Goal: Information Seeking & Learning: Check status

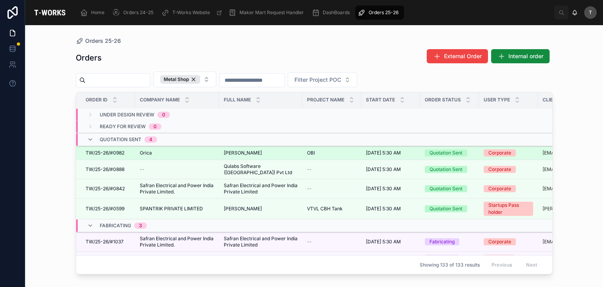
scroll to position [49, 0]
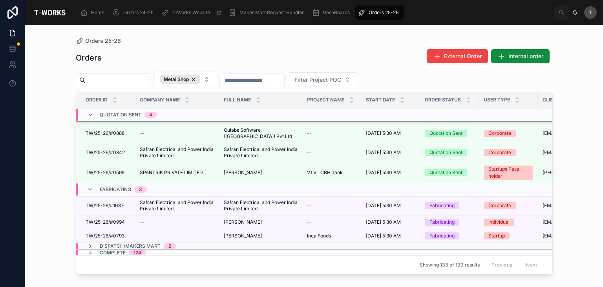
click at [135, 243] on span "Dispatch/Makers Mart" at bounding box center [130, 246] width 61 height 6
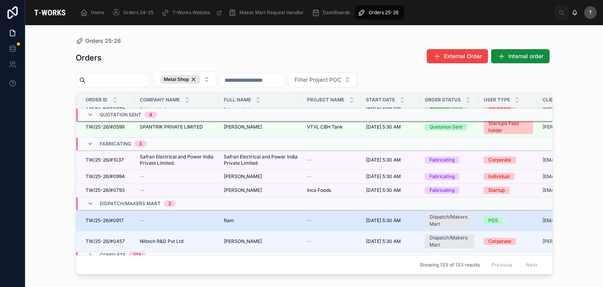
scroll to position [97, 0]
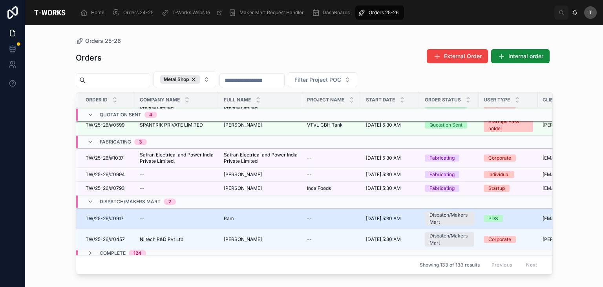
click at [117, 215] on span "TW/25-26/#0917" at bounding box center [105, 218] width 38 height 6
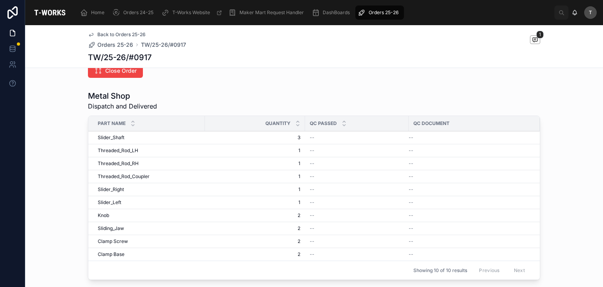
scroll to position [275, 0]
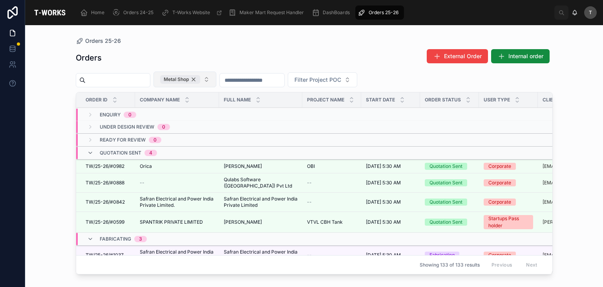
click at [200, 77] on div "Metal Shop" at bounding box center [180, 79] width 40 height 9
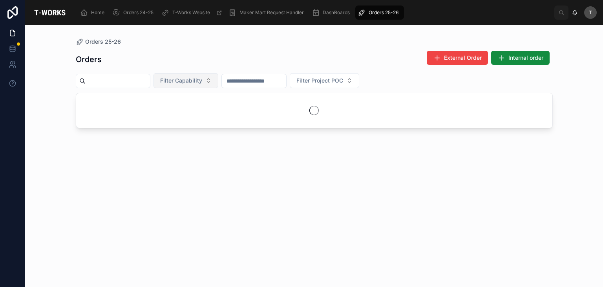
click at [108, 84] on input "text" at bounding box center [118, 80] width 64 height 11
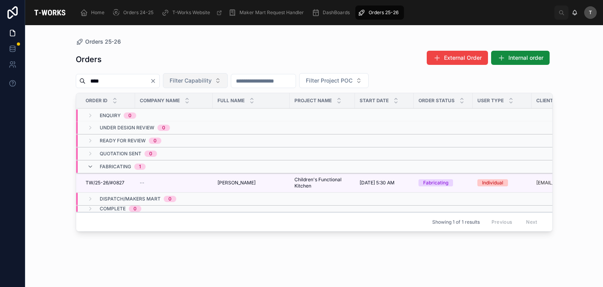
type input "****"
click at [159, 81] on button "Clear" at bounding box center [154, 81] width 9 height 6
click at [195, 79] on span "Filter Capability" at bounding box center [181, 81] width 42 height 8
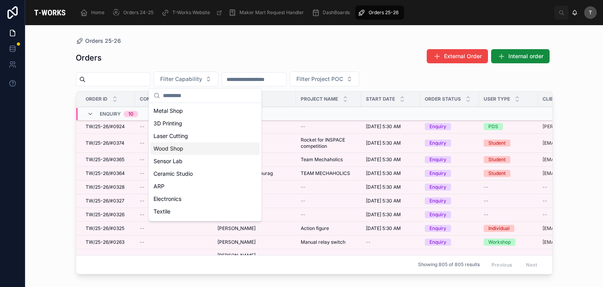
click at [168, 143] on div "Wood Shop" at bounding box center [204, 148] width 109 height 13
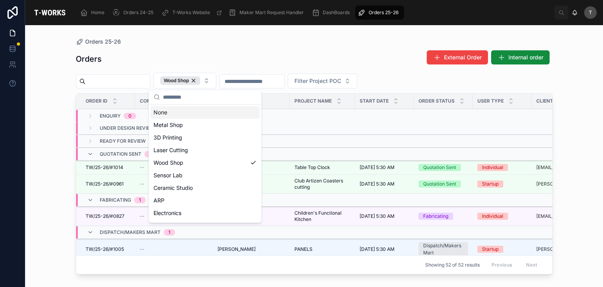
click at [208, 59] on div "Orders External Order Internal order" at bounding box center [314, 59] width 477 height 18
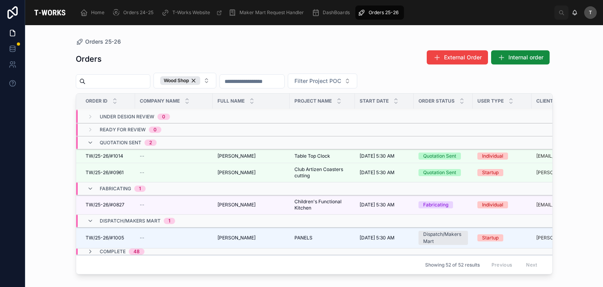
scroll to position [16, 0]
click at [122, 218] on span "Dispatch/Makers Mart" at bounding box center [130, 221] width 61 height 6
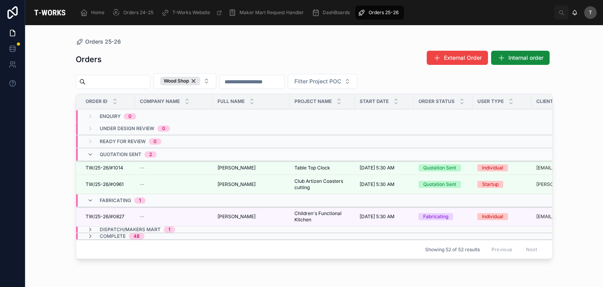
scroll to position [0, 0]
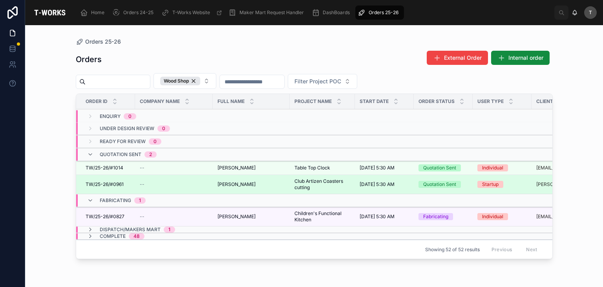
click at [108, 182] on span "TW/25-26/#0961" at bounding box center [105, 184] width 38 height 6
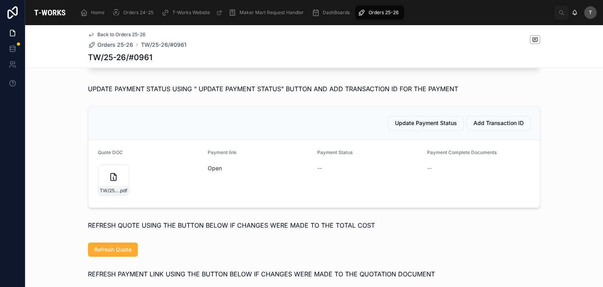
scroll to position [314, 0]
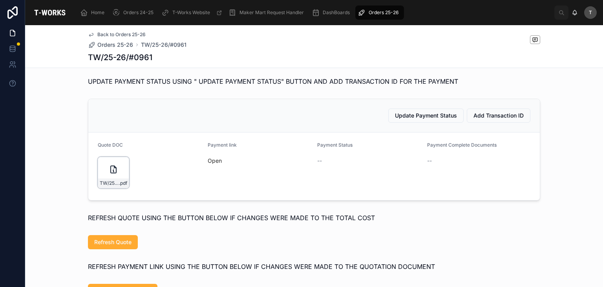
click at [116, 188] on div "TW/25-26/#0961 .pdf" at bounding box center [113, 182] width 31 height 9
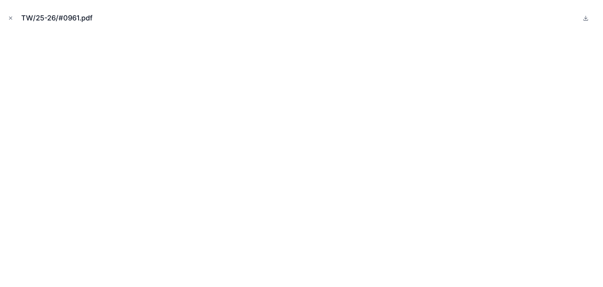
drag, startPoint x: 11, startPoint y: 18, endPoint x: 15, endPoint y: 30, distance: 12.6
click at [13, 20] on icon "Close modal" at bounding box center [10, 17] width 5 height 5
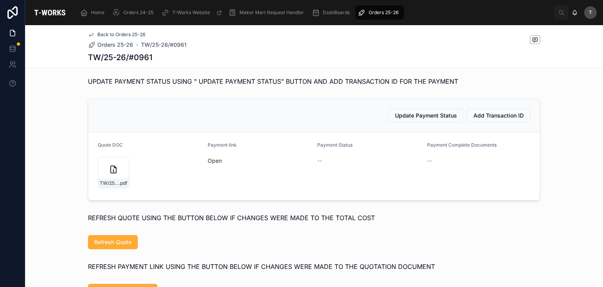
click at [148, 188] on div "TW/25-26/#0961 .pdf" at bounding box center [150, 172] width 104 height 31
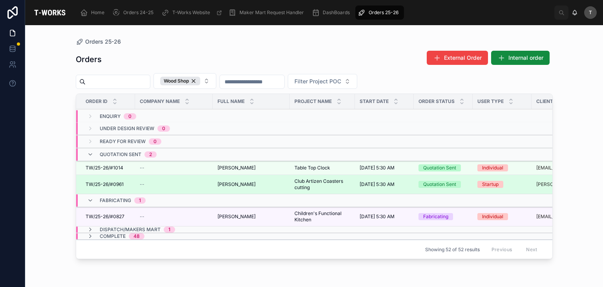
click at [116, 184] on span "TW/25-26/#0961" at bounding box center [105, 184] width 38 height 6
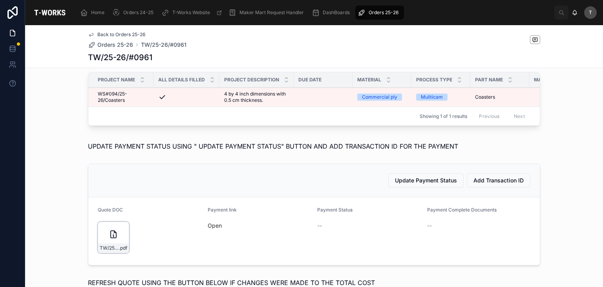
scroll to position [314, 0]
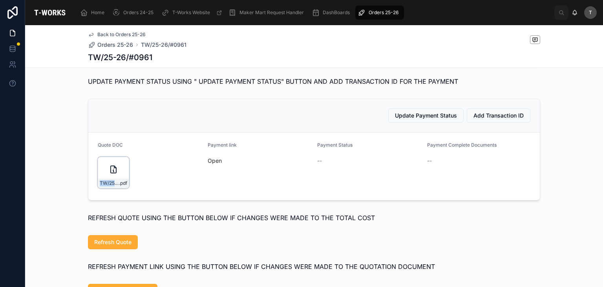
click at [117, 188] on div "TW/25-26/#0961 .pdf" at bounding box center [113, 182] width 31 height 9
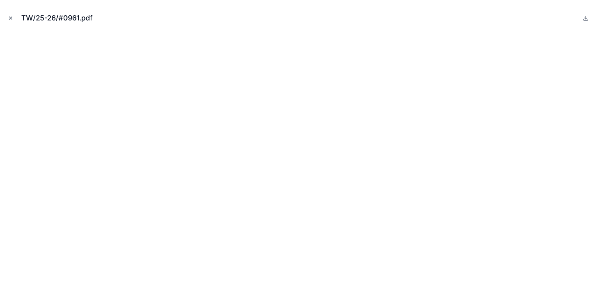
click at [7, 13] on div "TW/25-26/#0961.pdf" at bounding box center [301, 18] width 591 height 24
click at [14, 22] on button "Close modal" at bounding box center [10, 18] width 9 height 9
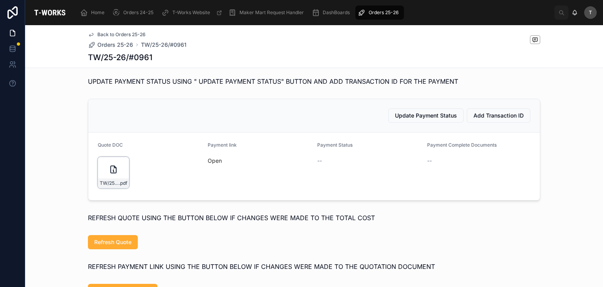
click at [110, 174] on icon at bounding box center [113, 169] width 9 height 9
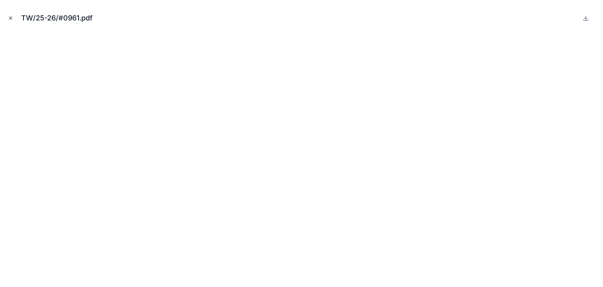
click at [11, 19] on icon "Close modal" at bounding box center [10, 17] width 5 height 5
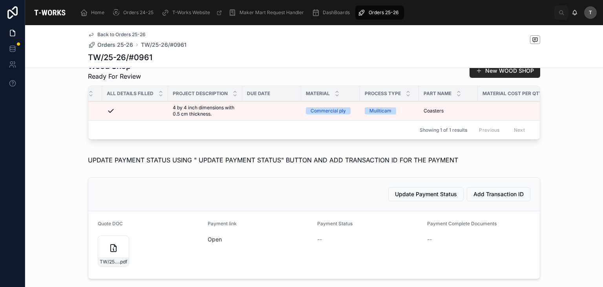
scroll to position [0, 1]
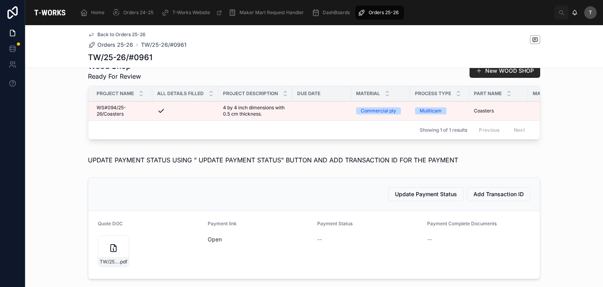
click at [6, 4] on link at bounding box center [12, 12] width 25 height 25
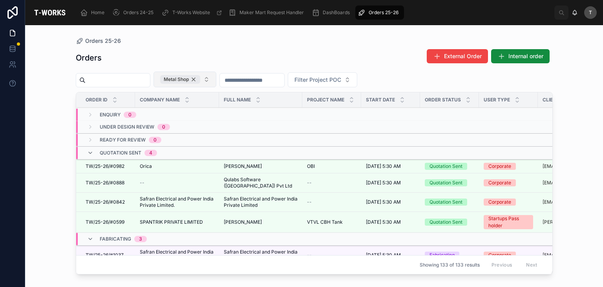
click at [200, 81] on div "Metal Shop" at bounding box center [180, 79] width 40 height 9
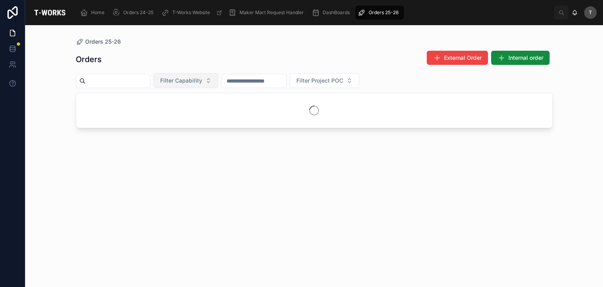
click at [202, 81] on span "Filter Capability" at bounding box center [181, 81] width 42 height 8
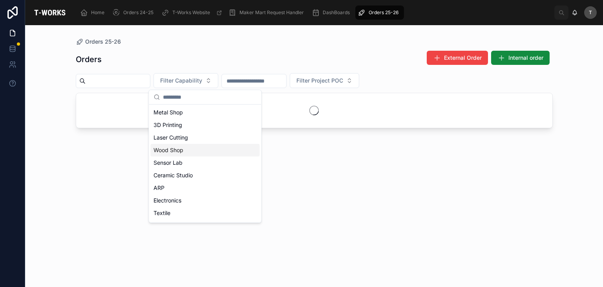
click at [181, 151] on div "Wood Shop" at bounding box center [204, 150] width 109 height 13
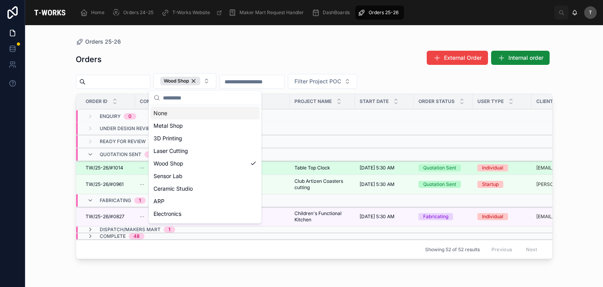
click at [110, 165] on span "TW/25-26/#1014" at bounding box center [105, 168] width 38 height 6
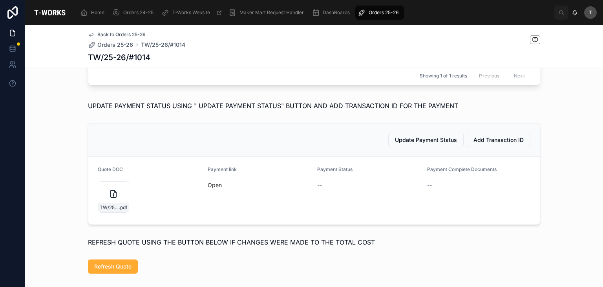
scroll to position [432, 0]
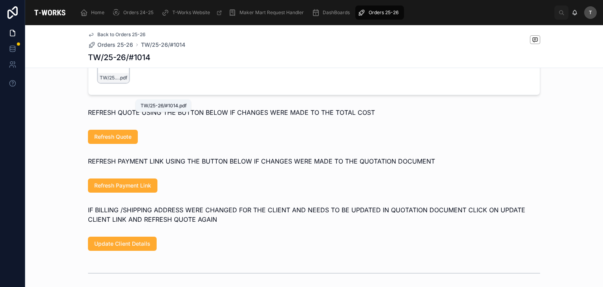
click at [119, 81] on span ".pdf" at bounding box center [123, 78] width 8 height 6
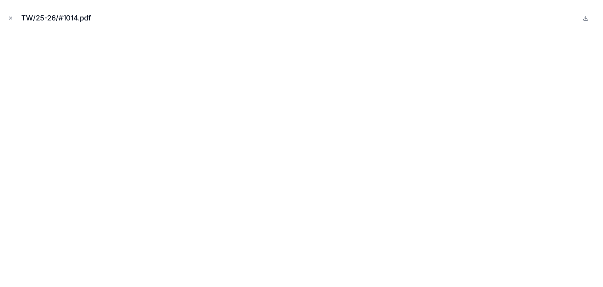
click at [14, 23] on div "TW/25-26/#1014.pdf" at bounding box center [301, 18] width 591 height 24
click at [12, 18] on icon "Close modal" at bounding box center [10, 17] width 5 height 5
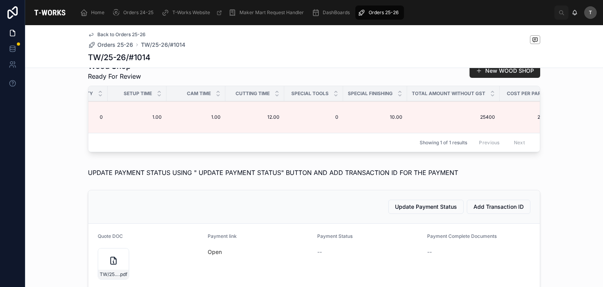
scroll to position [0, 520]
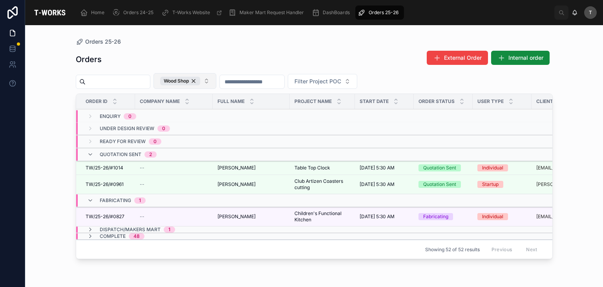
click at [200, 82] on div "Wood Shop" at bounding box center [180, 81] width 40 height 9
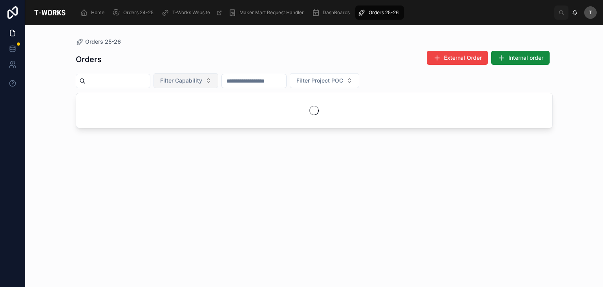
click at [202, 81] on span "Filter Capability" at bounding box center [181, 81] width 42 height 8
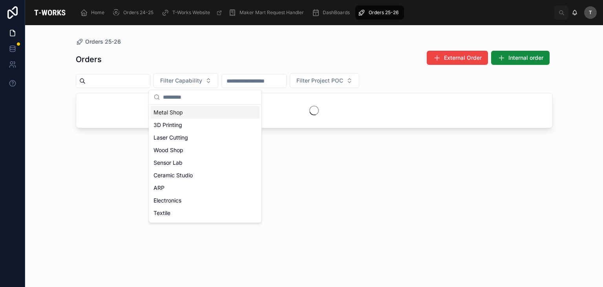
click at [180, 112] on div "Metal Shop" at bounding box center [204, 112] width 109 height 13
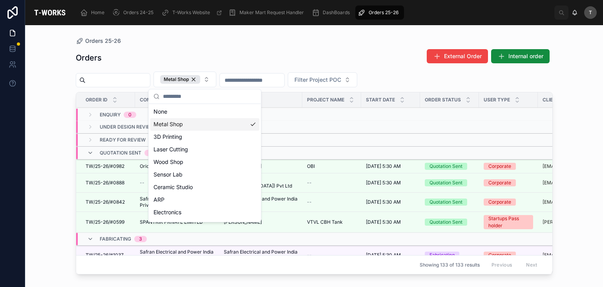
click at [169, 41] on div "Orders 25-26" at bounding box center [314, 41] width 477 height 6
